Goal: Transaction & Acquisition: Purchase product/service

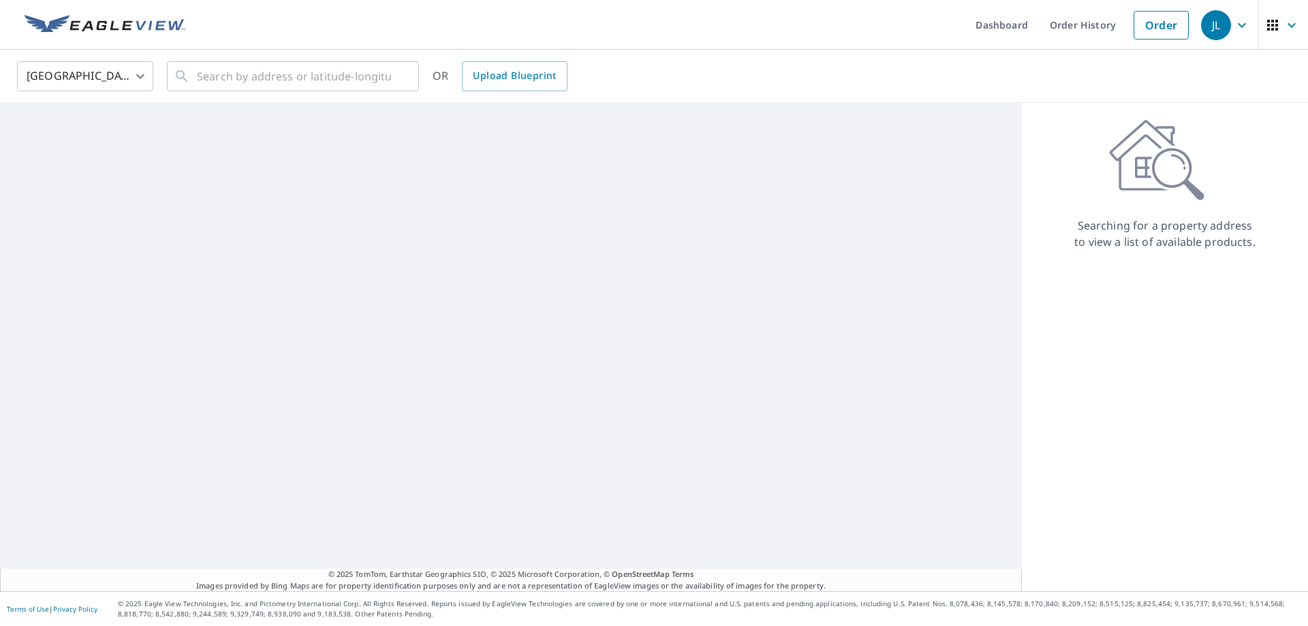
click at [793, 72] on div "United States [GEOGRAPHIC_DATA] ​ ​ OR Upload Blueprint" at bounding box center [649, 76] width 1284 height 32
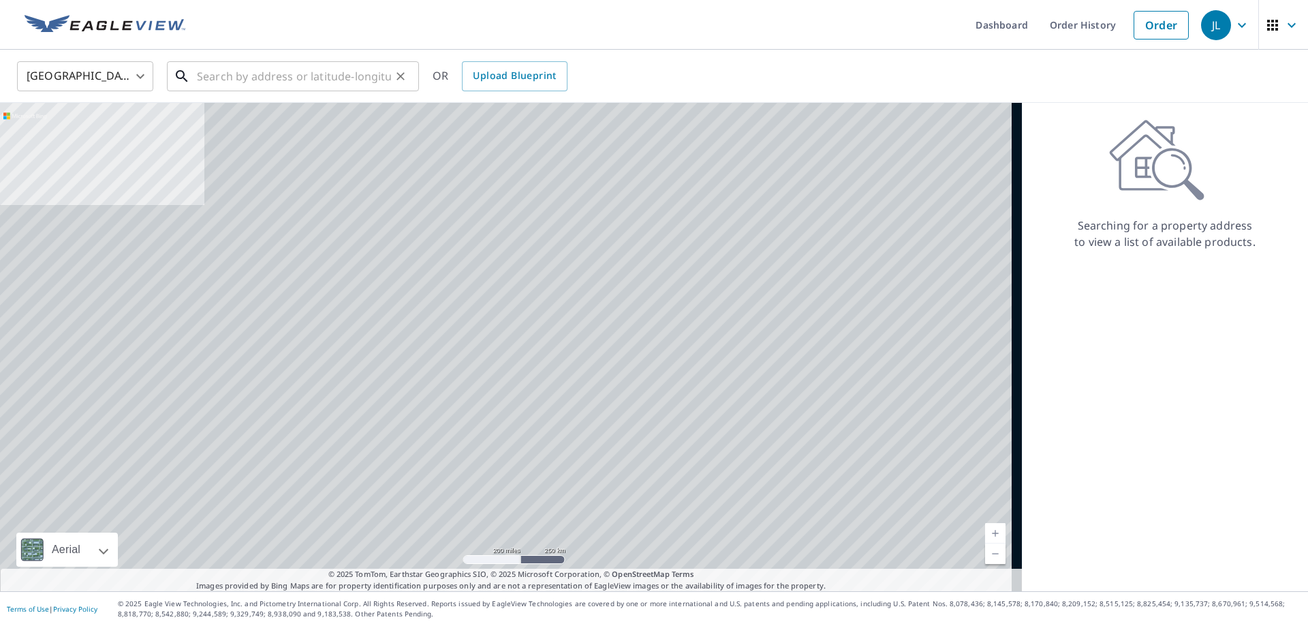
click at [283, 74] on input "text" at bounding box center [294, 76] width 194 height 38
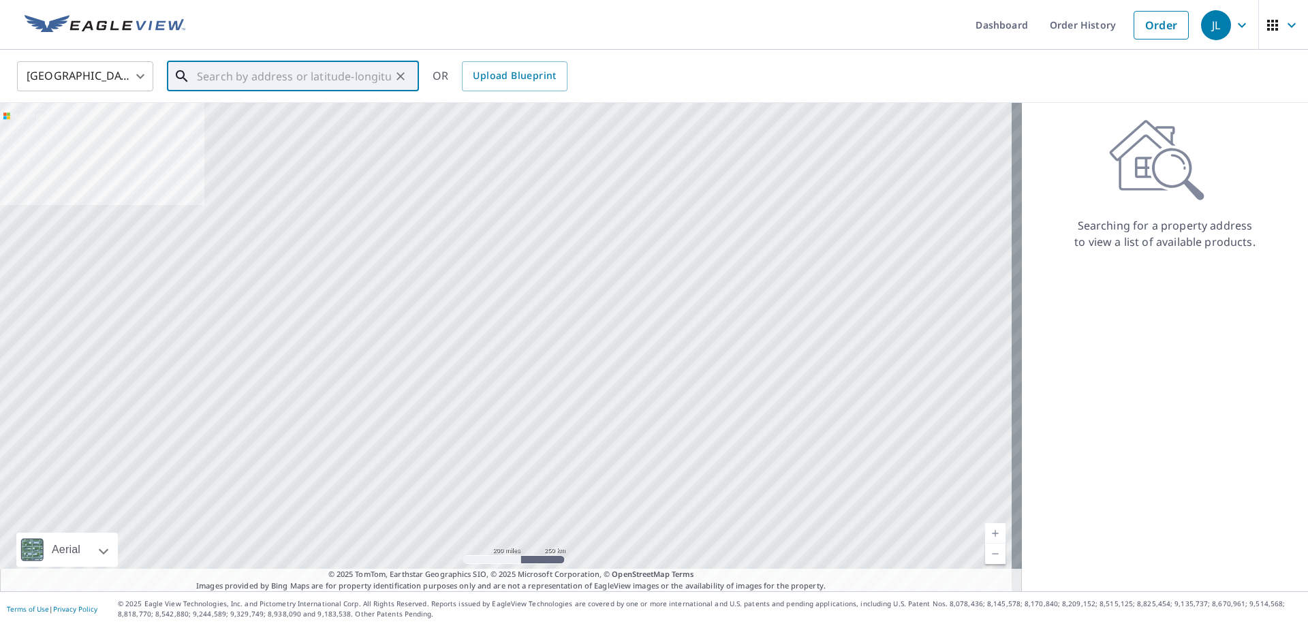
click at [240, 77] on input "text" at bounding box center [294, 76] width 194 height 38
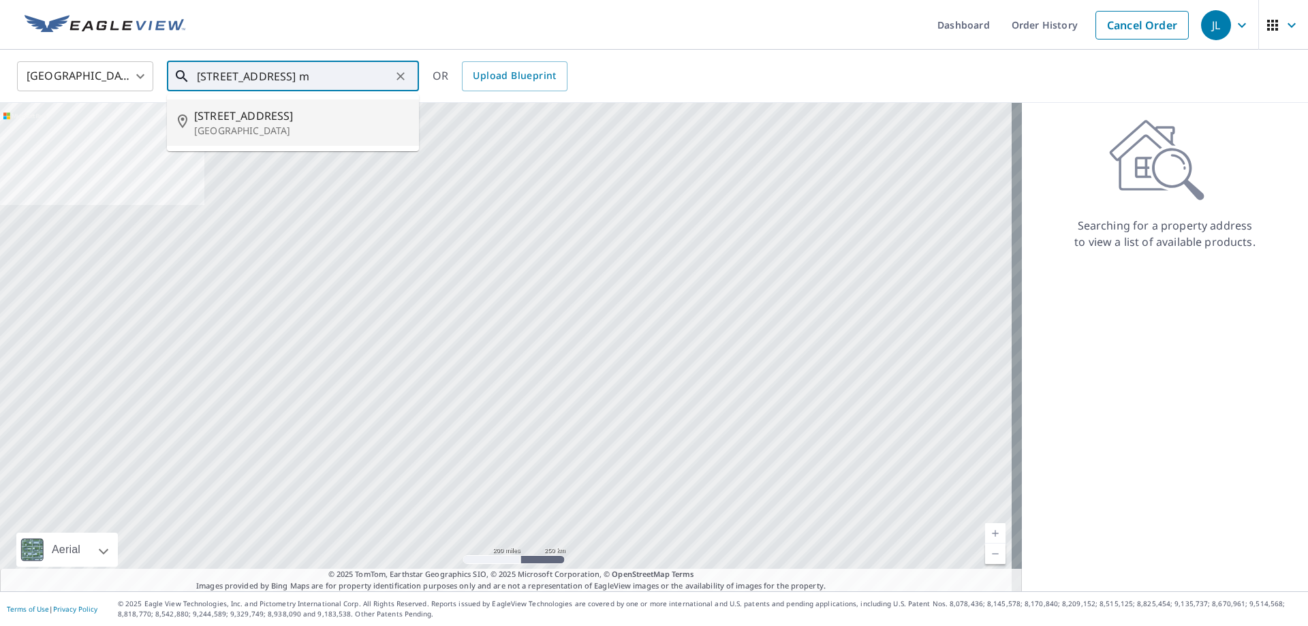
click at [235, 119] on span "[STREET_ADDRESS]" at bounding box center [301, 116] width 214 height 16
type input "[STREET_ADDRESS]"
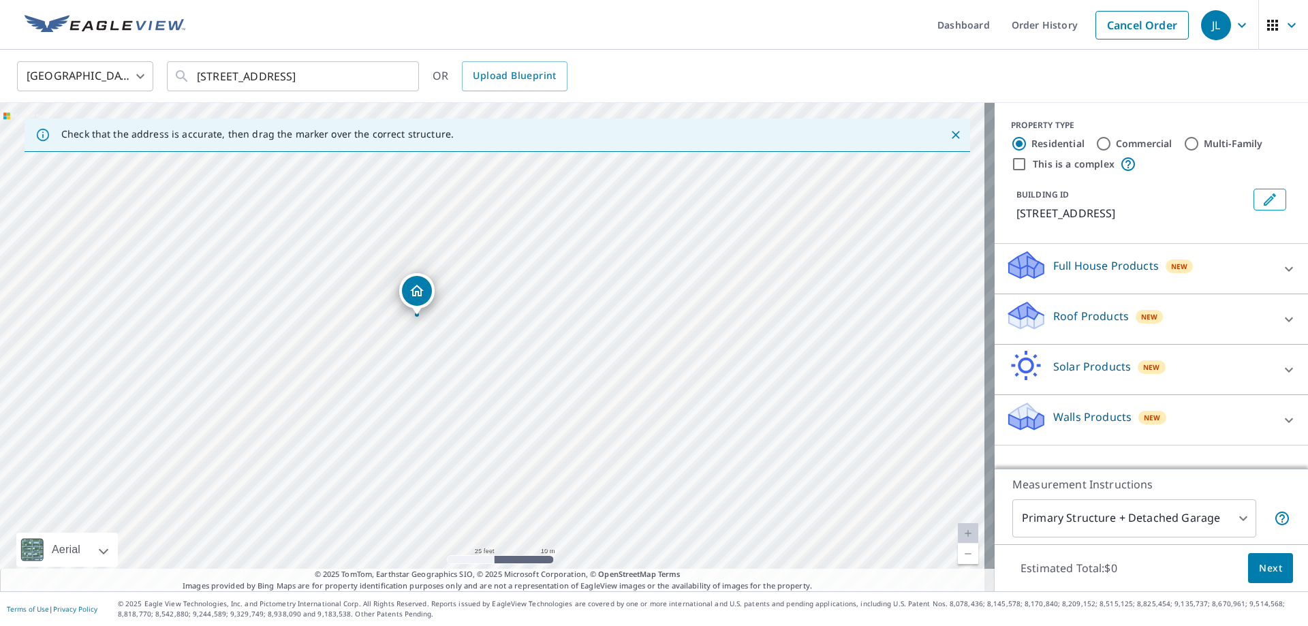
click at [1237, 313] on div "Roof Products New" at bounding box center [1138, 319] width 267 height 39
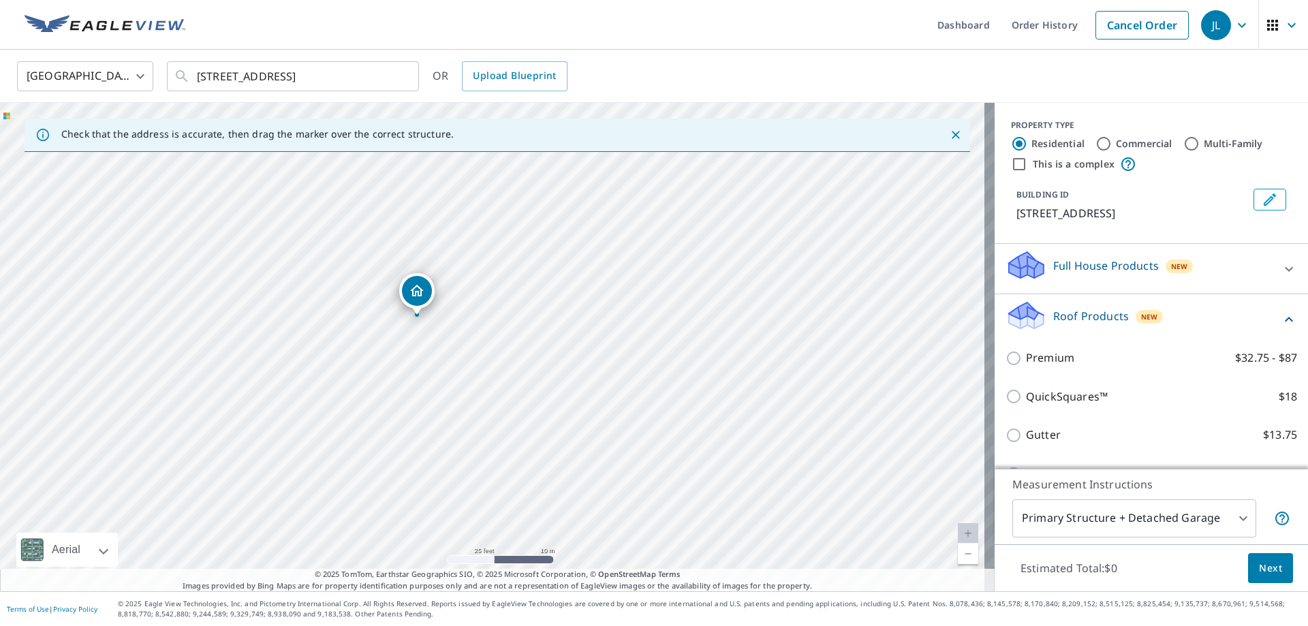
click at [1034, 366] on p "Premium" at bounding box center [1050, 357] width 48 height 17
click at [1026, 366] on input "Premium $32.75 - $87" at bounding box center [1015, 358] width 20 height 16
checkbox input "true"
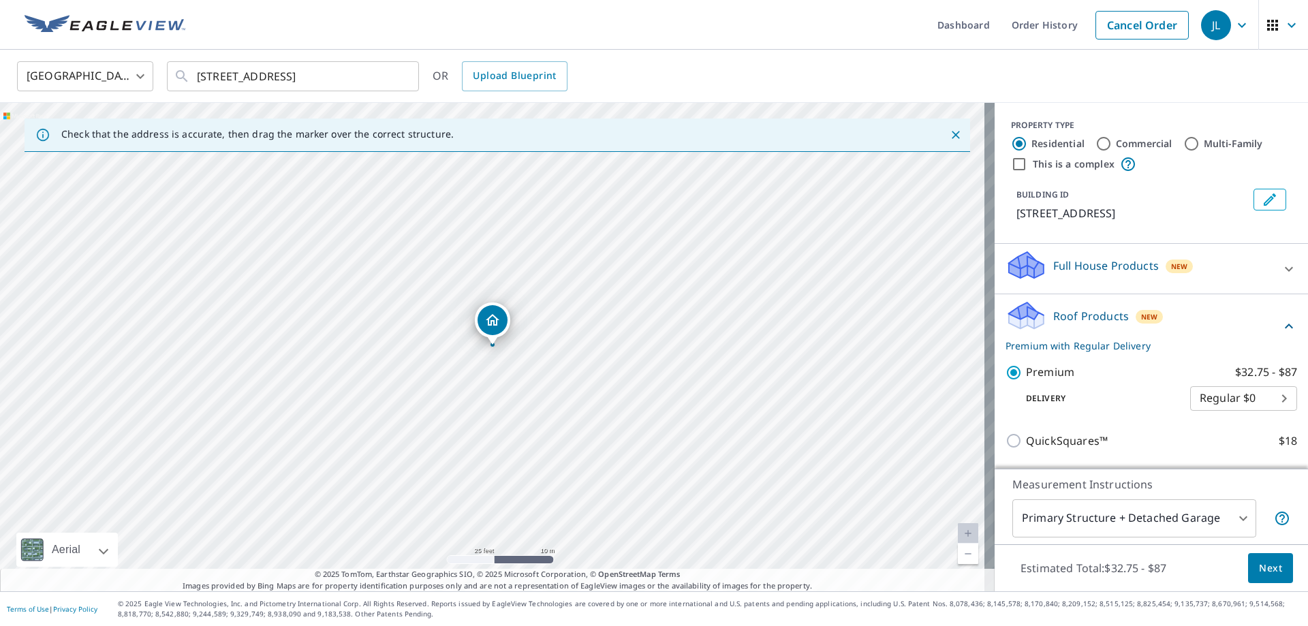
click at [1253, 556] on button "Next" at bounding box center [1270, 568] width 45 height 31
